Goal: Information Seeking & Learning: Learn about a topic

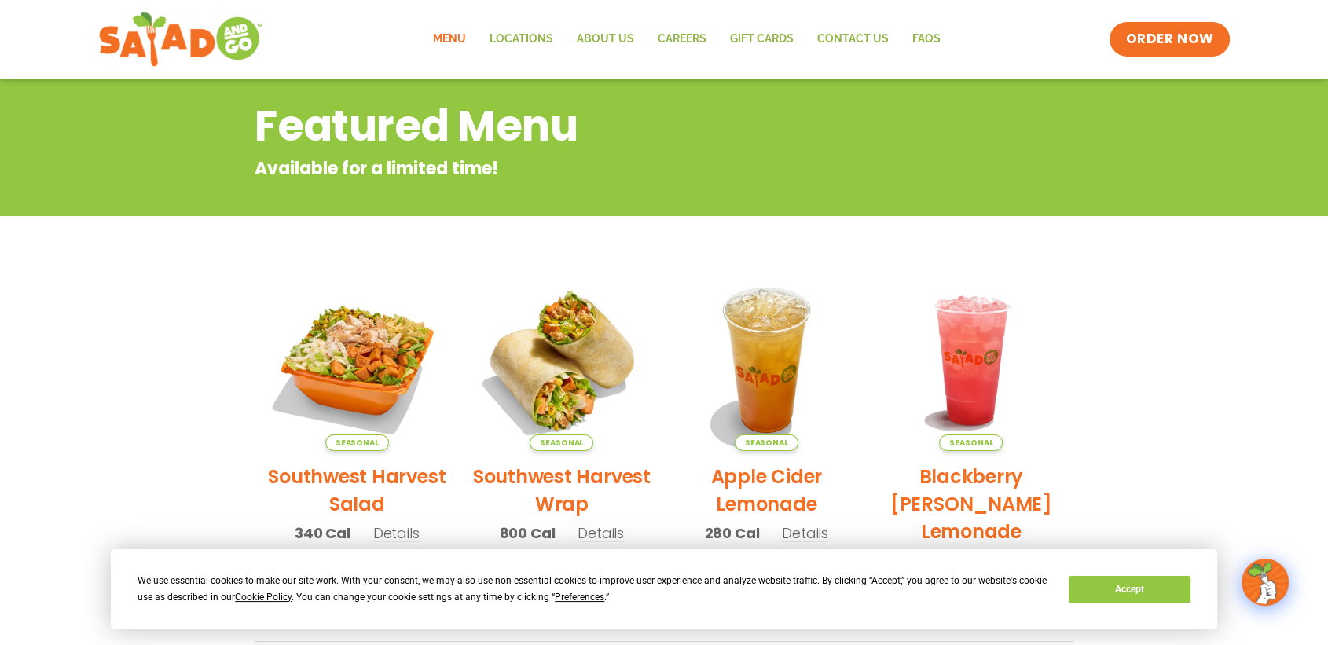
scroll to position [262, 0]
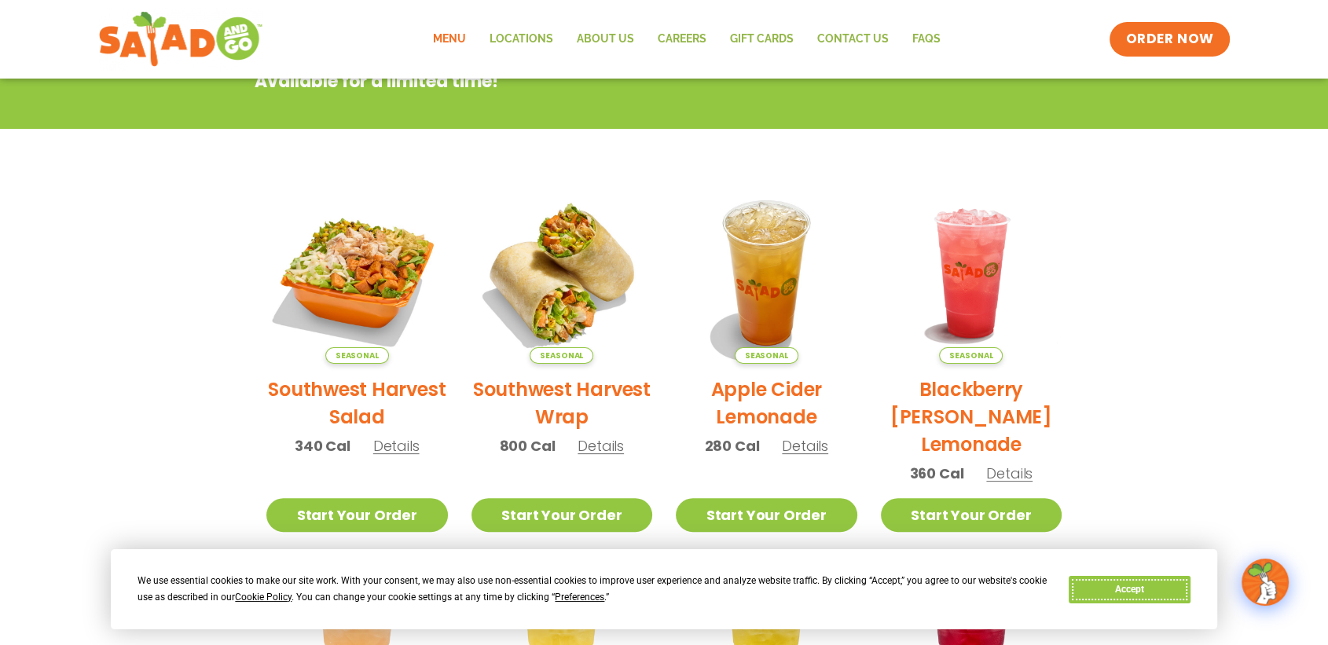
click at [1130, 588] on button "Accept" at bounding box center [1129, 589] width 121 height 27
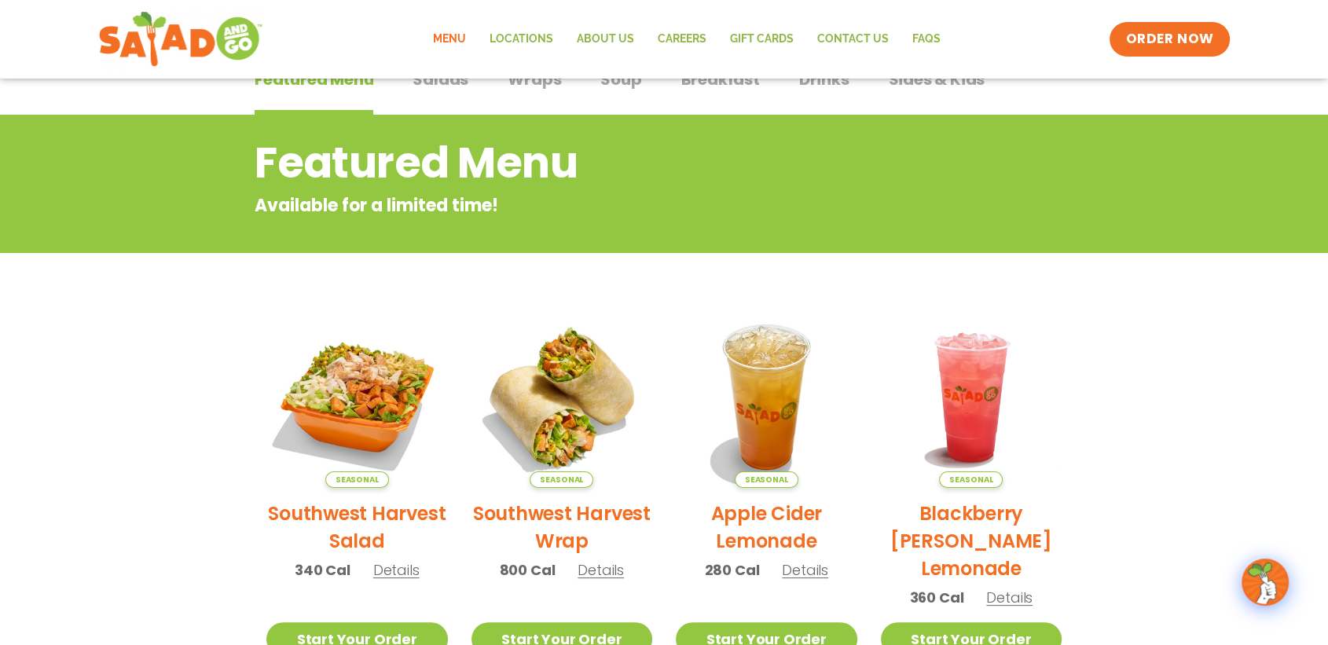
scroll to position [0, 0]
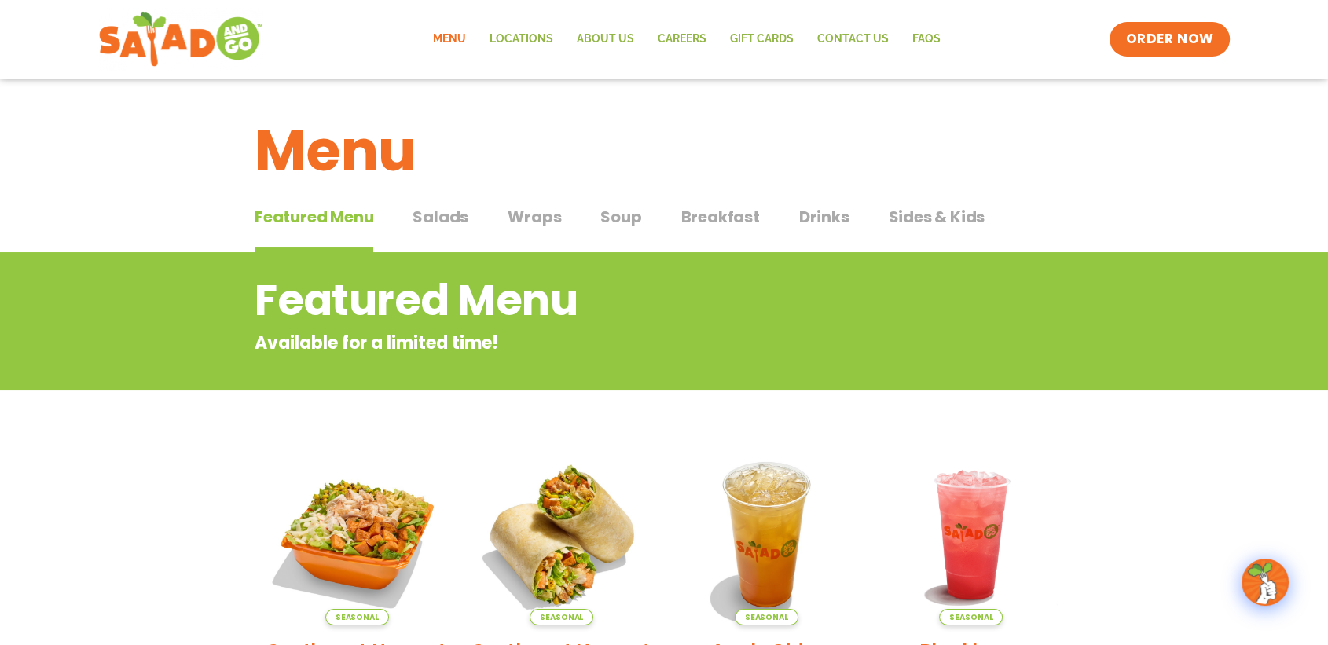
click at [438, 218] on span "Salads" at bounding box center [440, 217] width 56 height 24
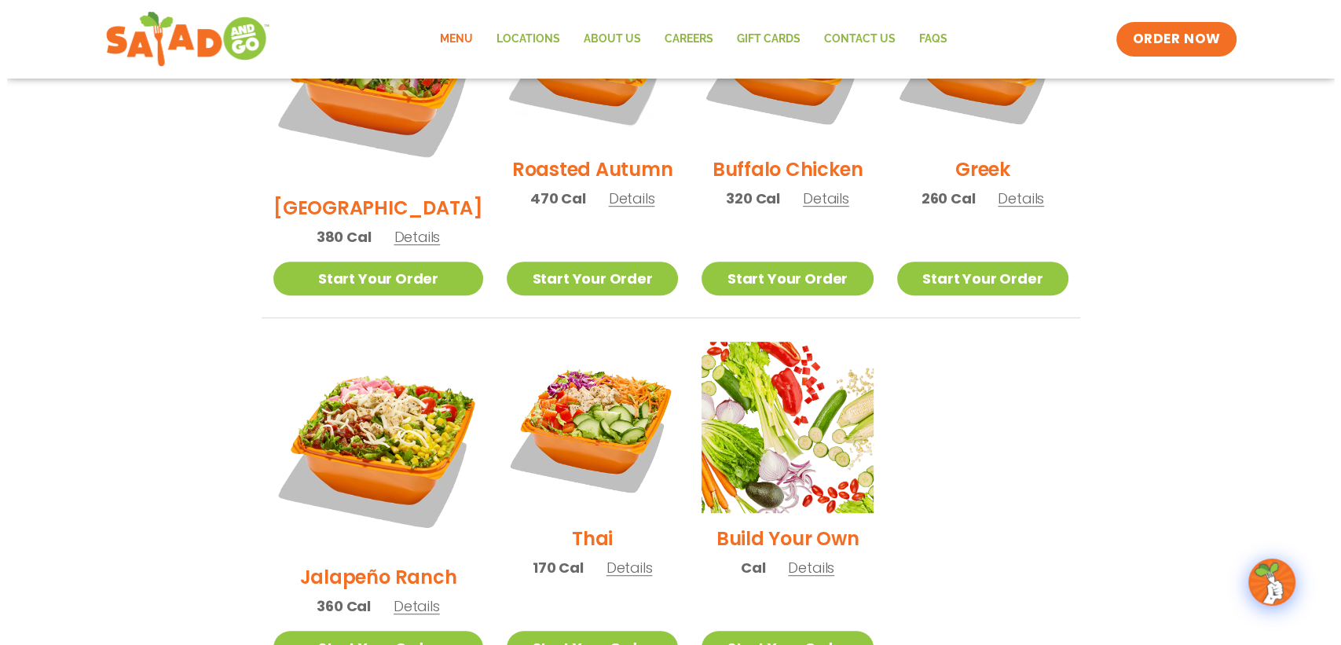
scroll to position [1047, 0]
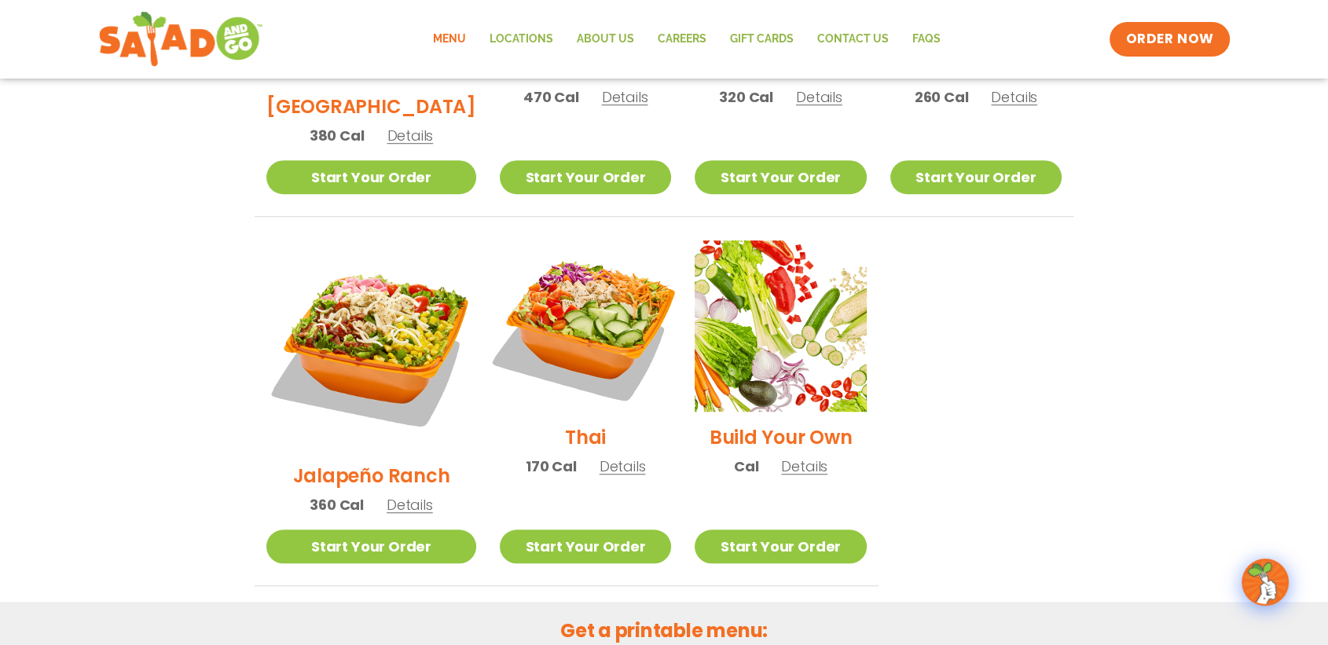
click at [591, 284] on img at bounding box center [585, 325] width 201 height 201
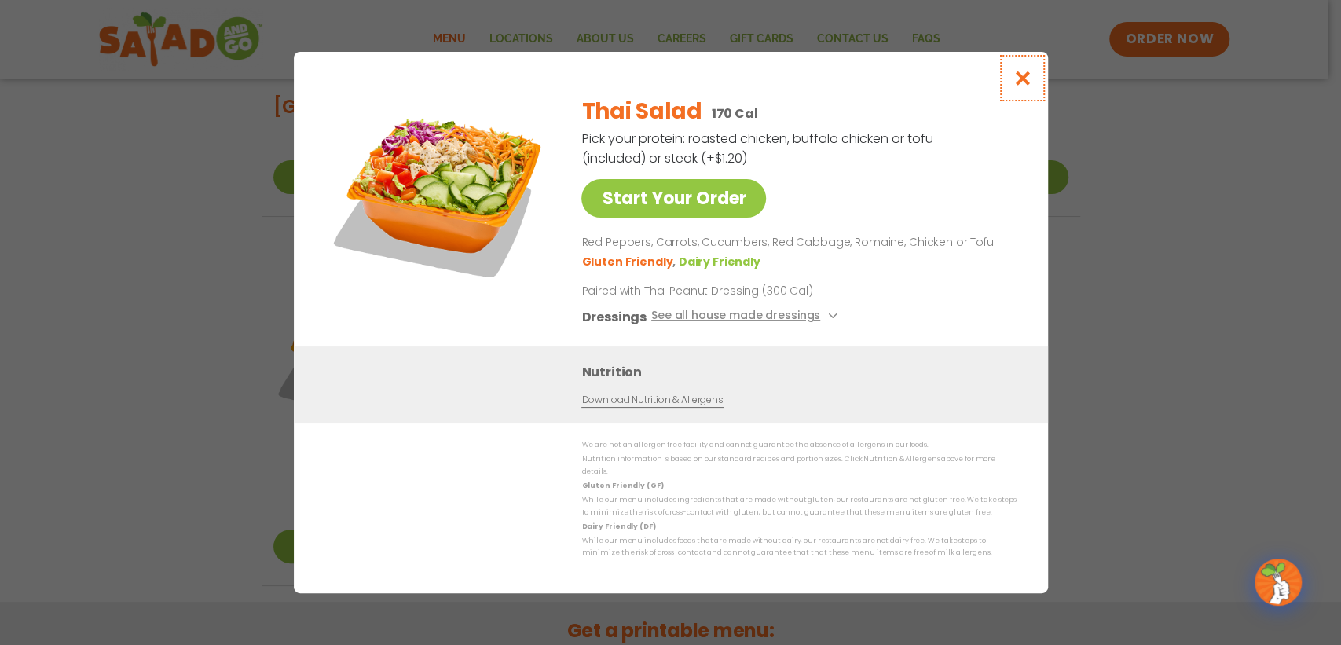
drag, startPoint x: 1024, startPoint y: 86, endPoint x: 926, endPoint y: 149, distance: 115.9
click at [1024, 86] on icon "Close modal" at bounding box center [1022, 78] width 20 height 16
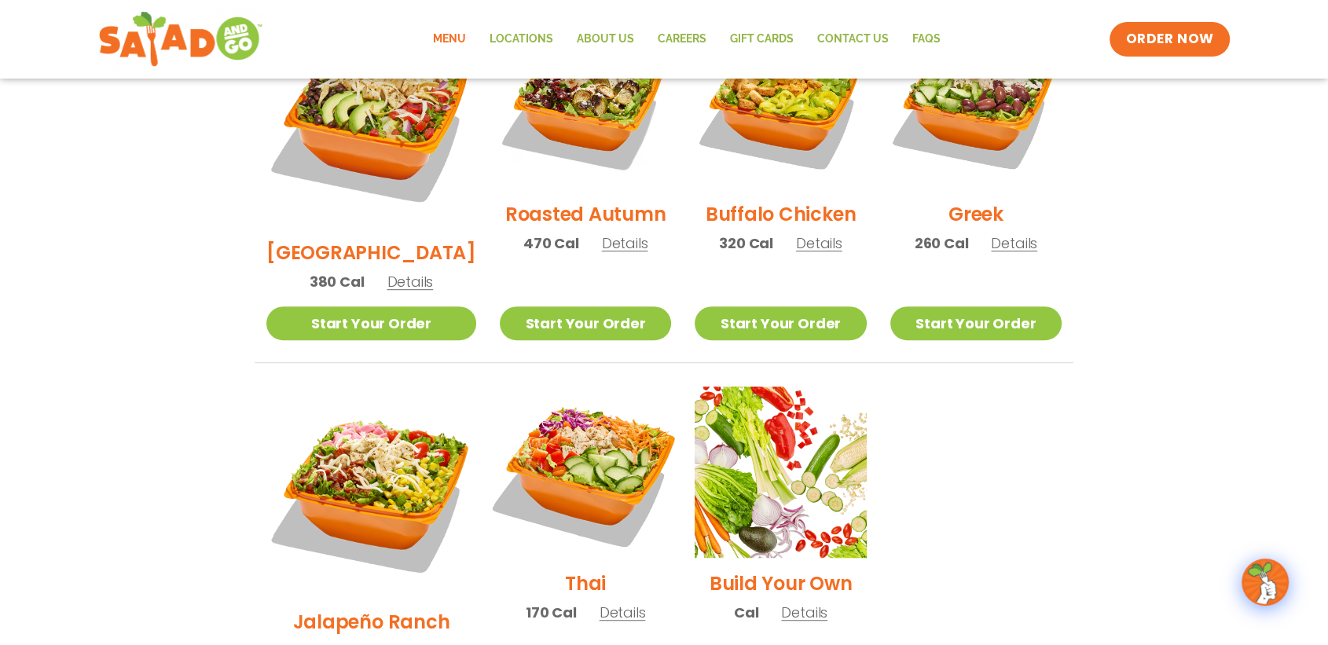
scroll to position [900, 0]
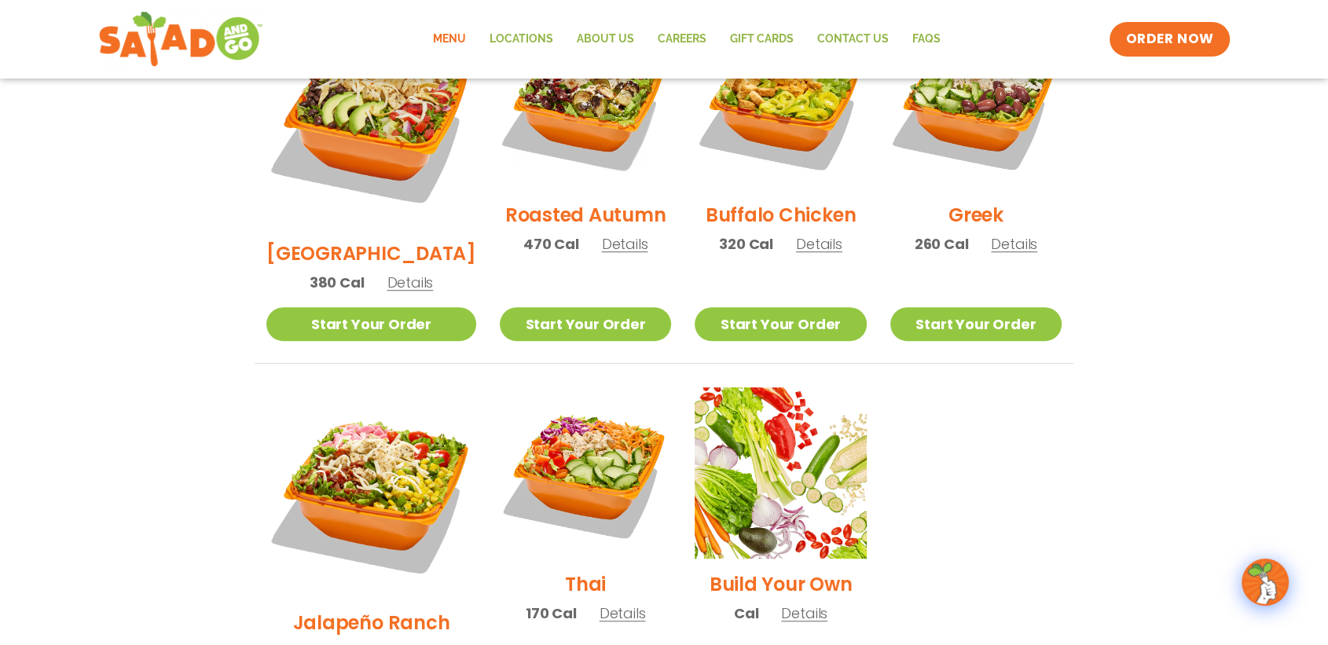
click at [145, 455] on section "Salads Our house-made dressings make our huge portions even more delicious. Goo…" at bounding box center [664, 42] width 1328 height 1381
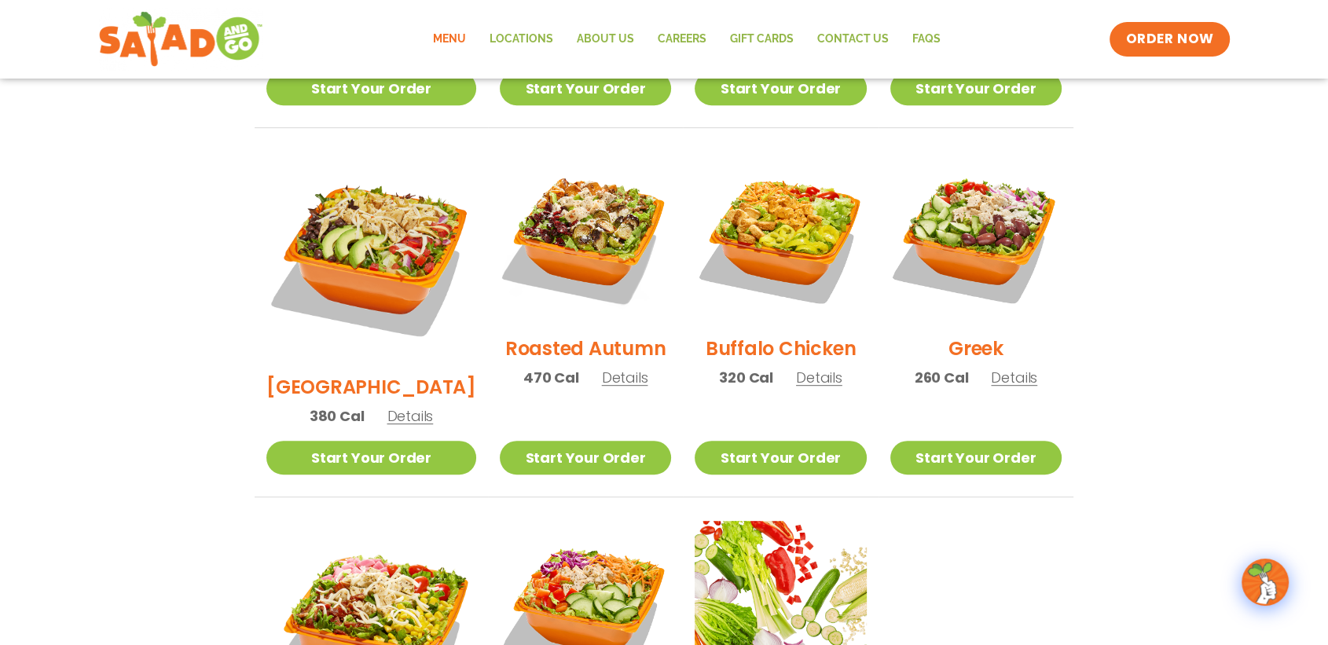
scroll to position [988, 0]
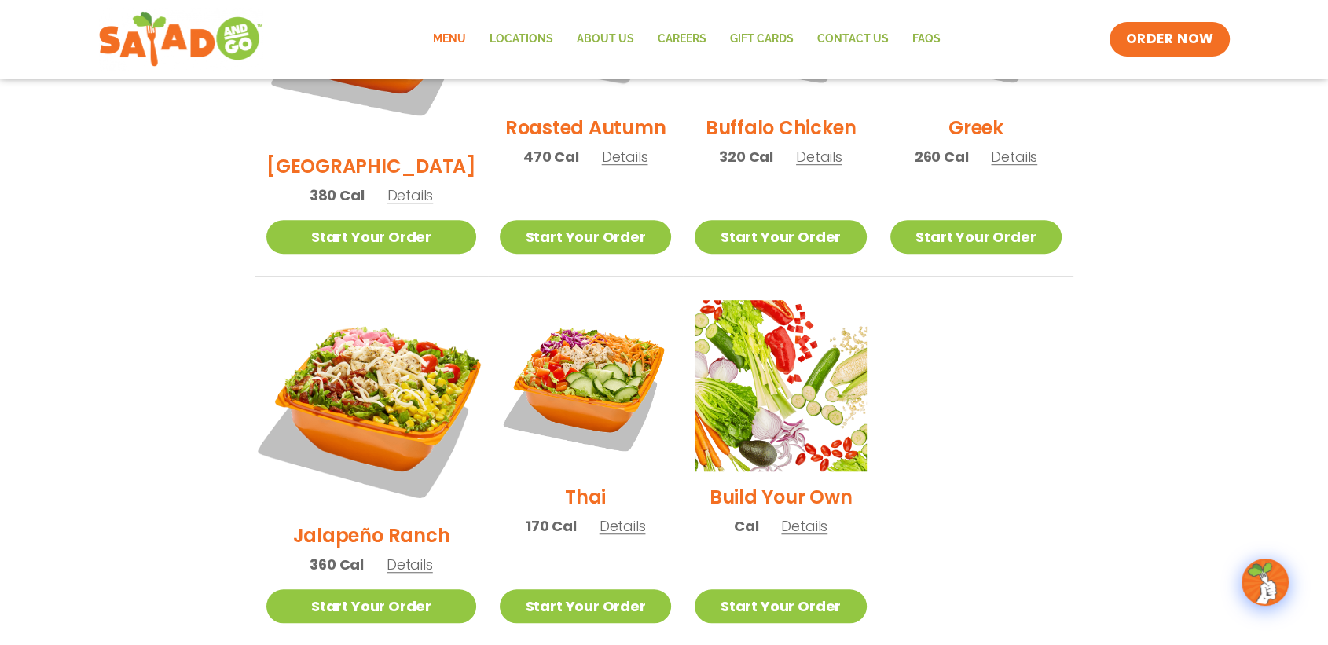
click at [370, 324] on img at bounding box center [371, 405] width 246 height 246
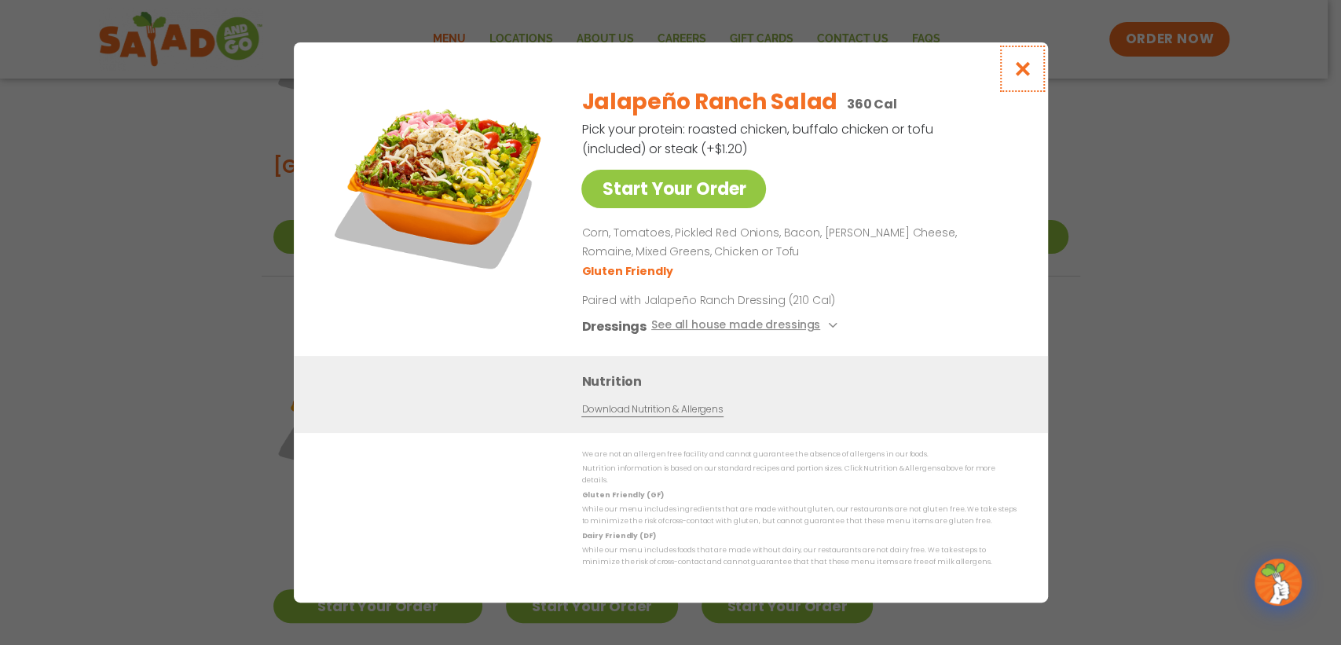
click at [1023, 77] on icon "Close modal" at bounding box center [1022, 68] width 20 height 16
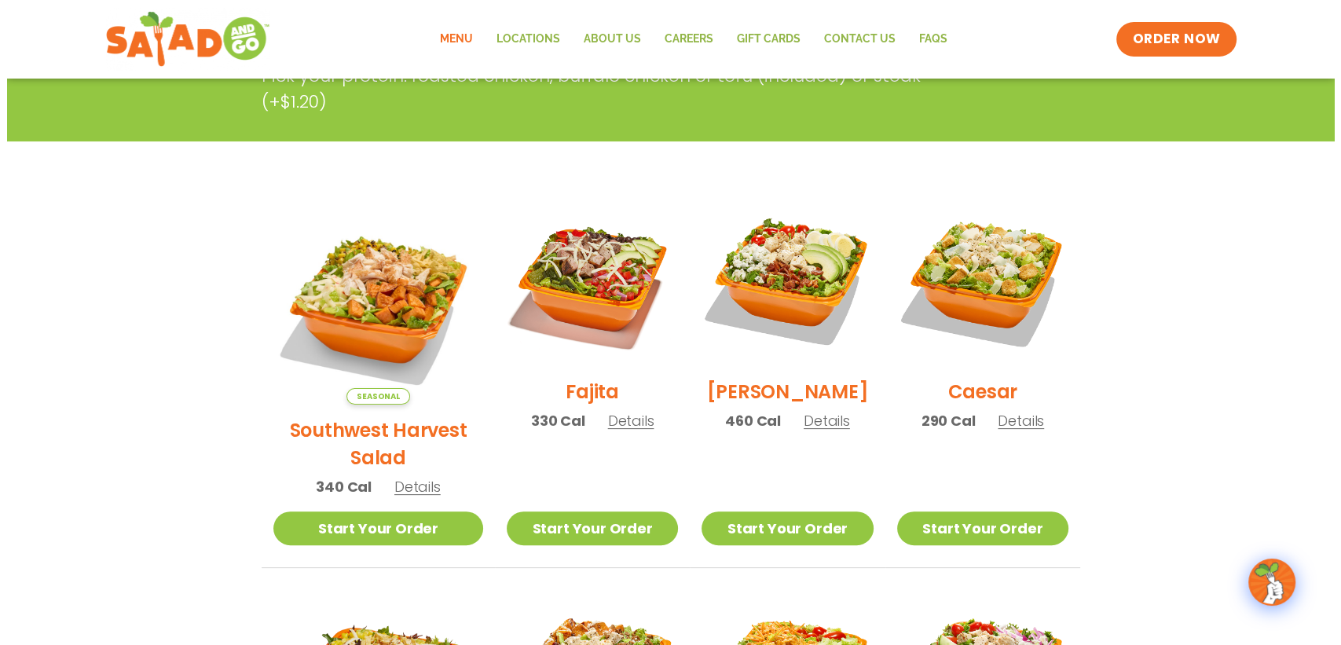
scroll to position [202, 0]
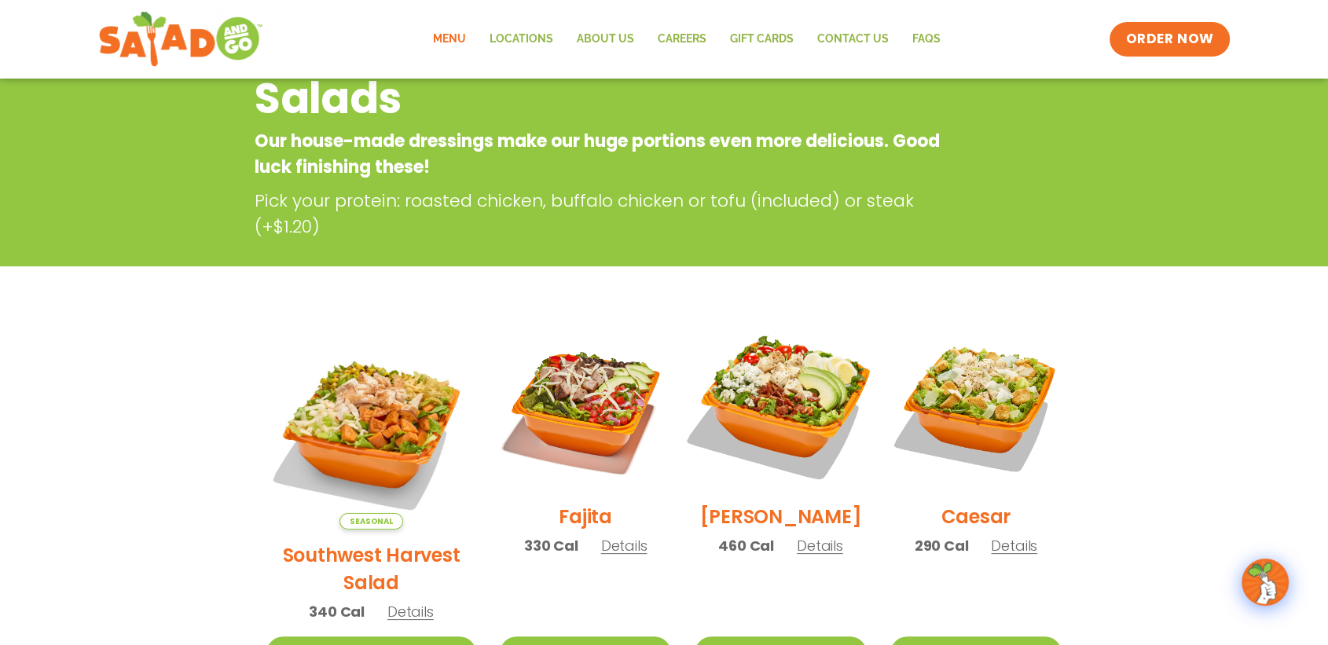
click at [779, 417] on img at bounding box center [780, 405] width 201 height 201
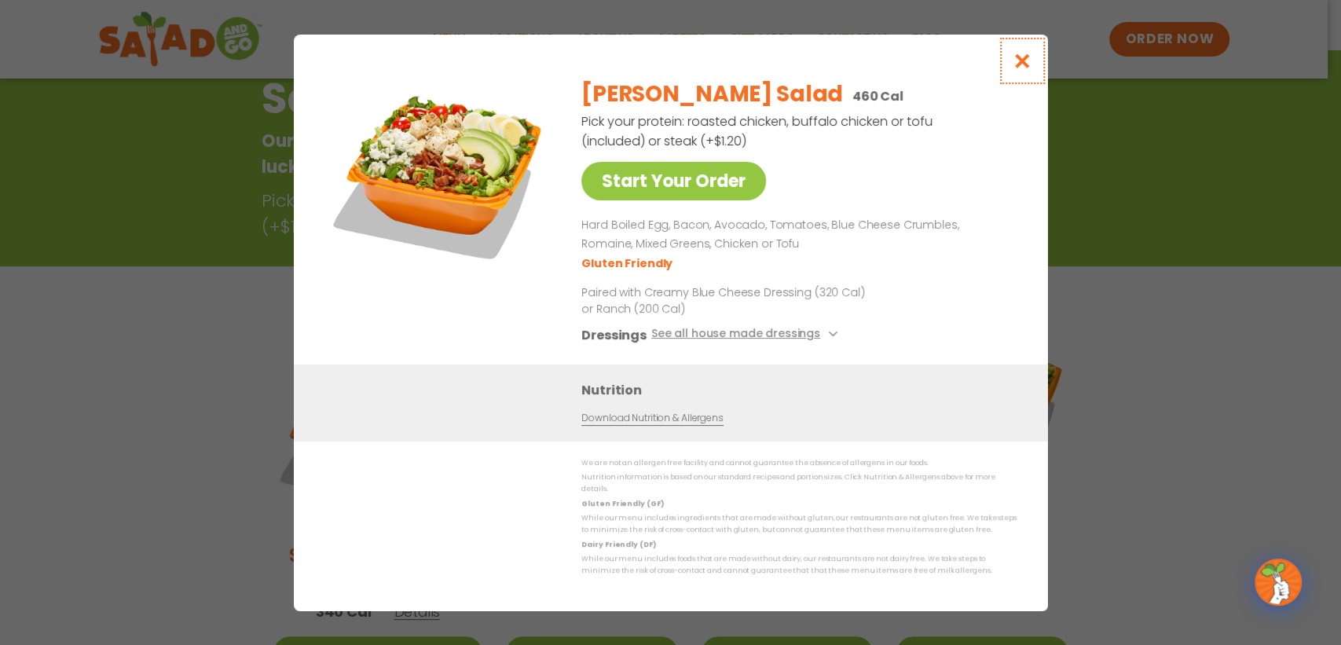
click at [1021, 69] on icon "Close modal" at bounding box center [1022, 61] width 20 height 16
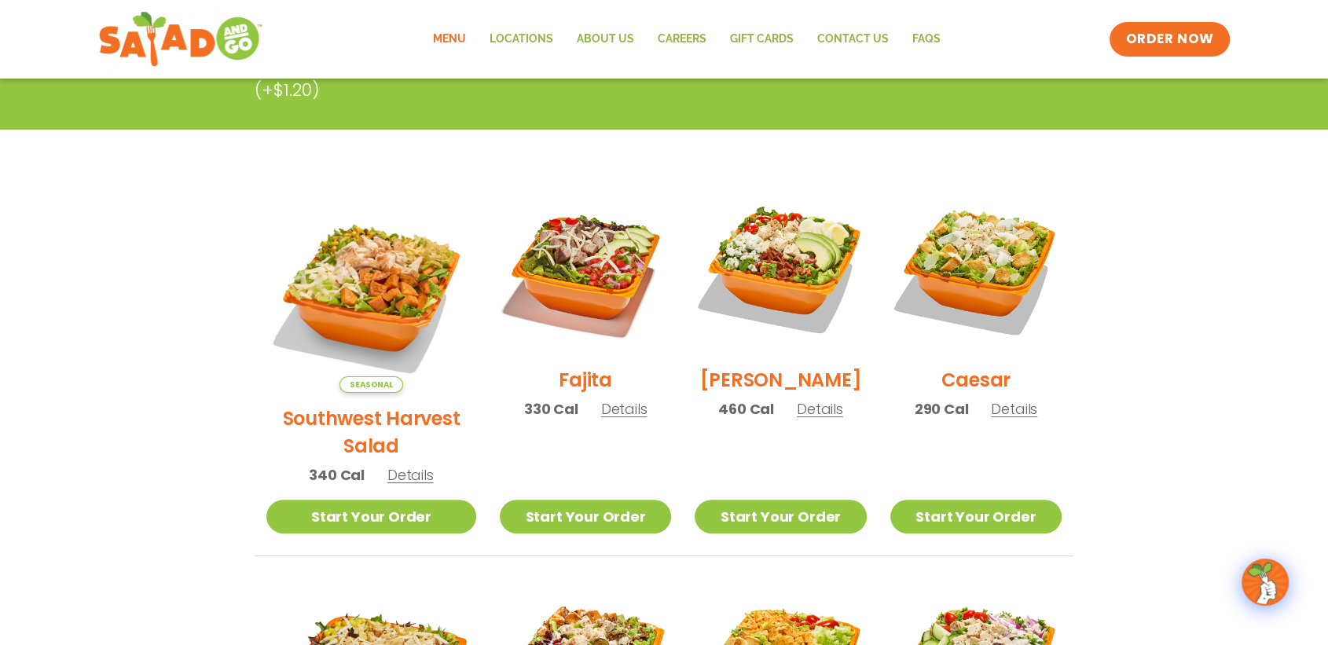
scroll to position [0, 0]
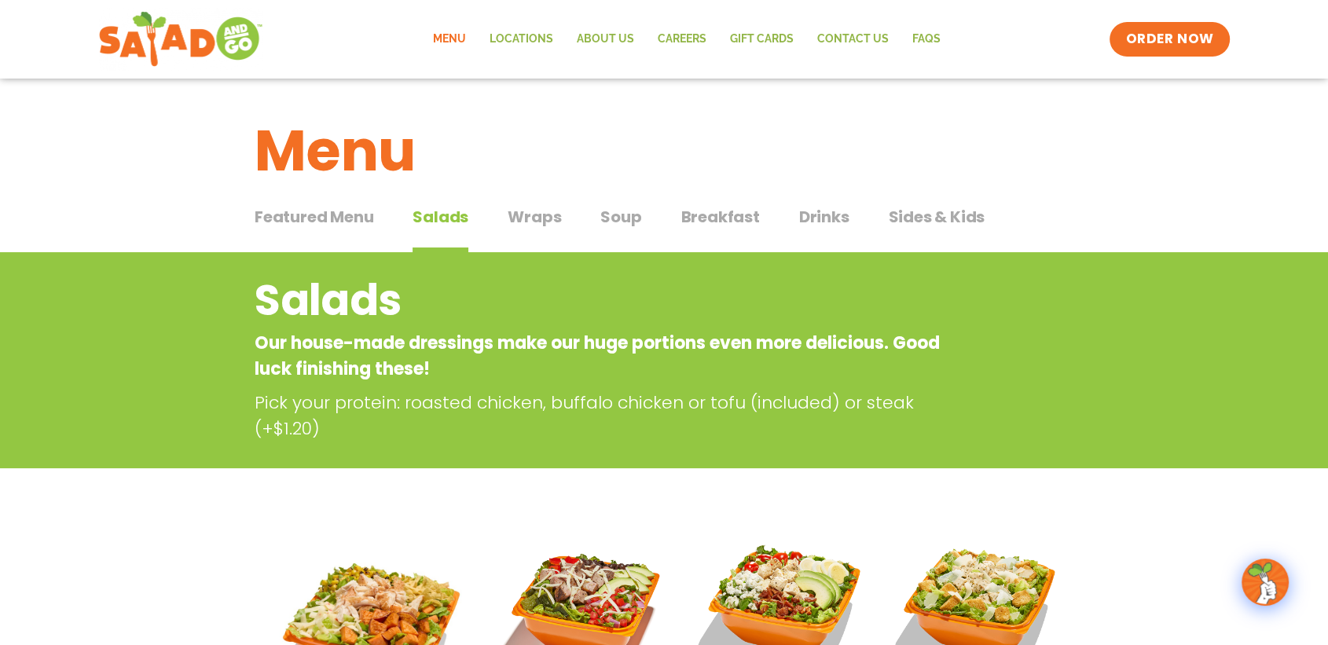
click at [327, 222] on span "Featured Menu" at bounding box center [314, 217] width 119 height 24
